Goal: Transaction & Acquisition: Purchase product/service

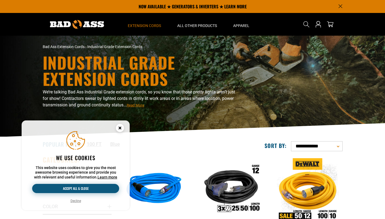
click at [84, 188] on button "Accept all & close" at bounding box center [75, 188] width 87 height 9
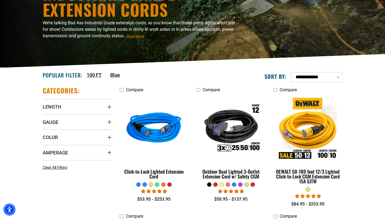
scroll to position [81, 0]
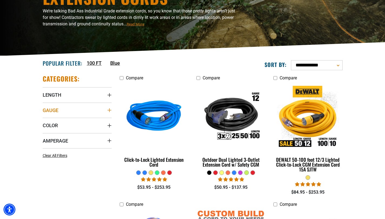
click at [57, 112] on span "Gauge" at bounding box center [51, 110] width 16 height 6
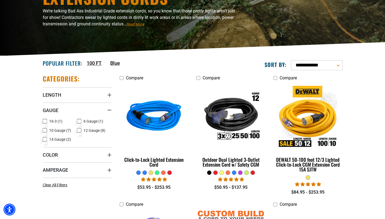
click at [45, 130] on icon at bounding box center [45, 130] width 4 height 7
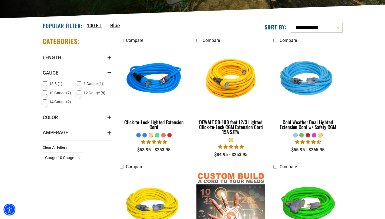
scroll to position [162, 0]
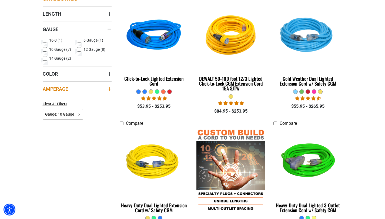
click at [107, 89] on icon "Amperage" at bounding box center [109, 89] width 4 height 4
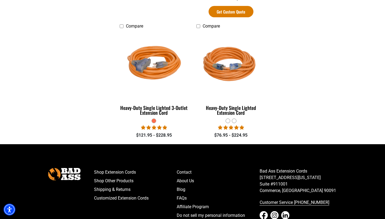
scroll to position [405, 0]
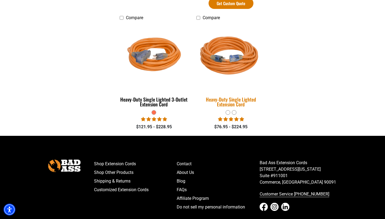
click at [237, 62] on img at bounding box center [231, 56] width 76 height 69
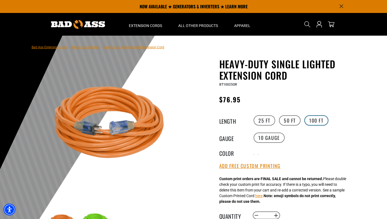
click at [318, 121] on label "100 FT" at bounding box center [316, 120] width 24 height 10
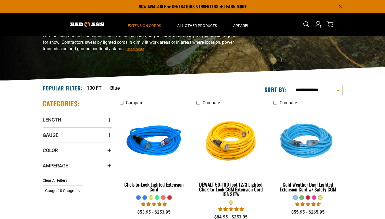
scroll to position [54, 0]
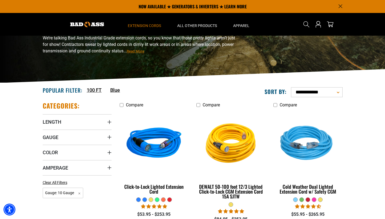
scroll to position [81, 0]
